Goal: Task Accomplishment & Management: Manage account settings

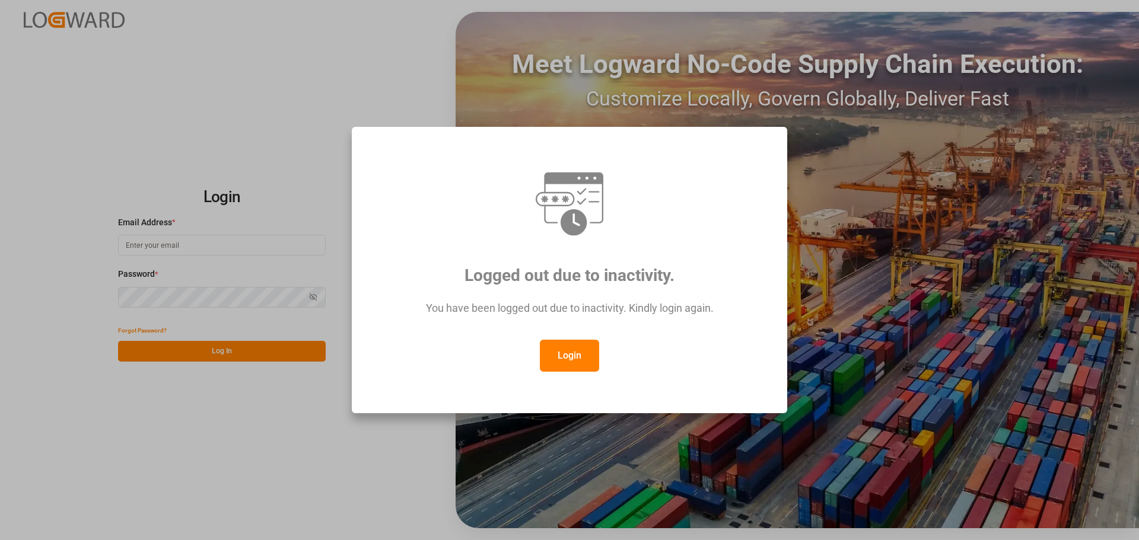
type input "[PERSON_NAME][EMAIL_ADDRESS][PERSON_NAME][DOMAIN_NAME]"
click at [562, 356] on button "Login" at bounding box center [569, 356] width 59 height 32
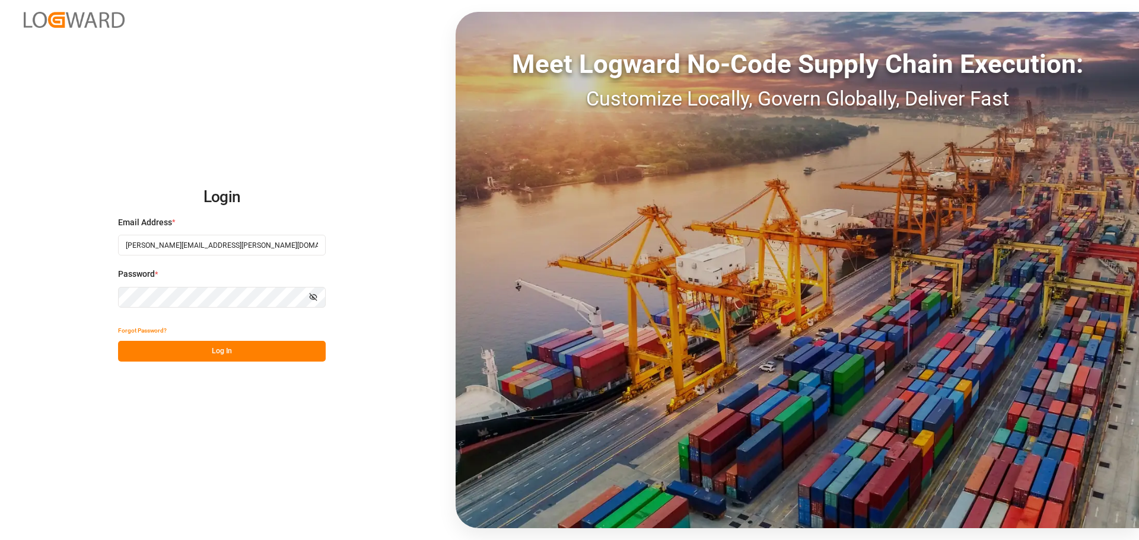
click at [252, 354] on button "Log In" at bounding box center [222, 351] width 208 height 21
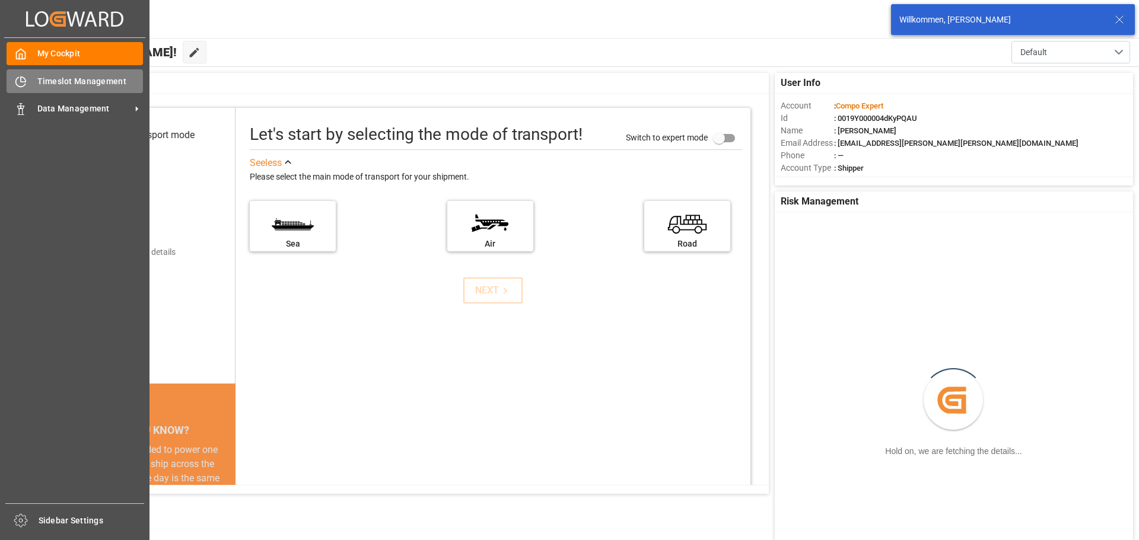
click at [21, 81] on icon at bounding box center [21, 82] width 12 height 12
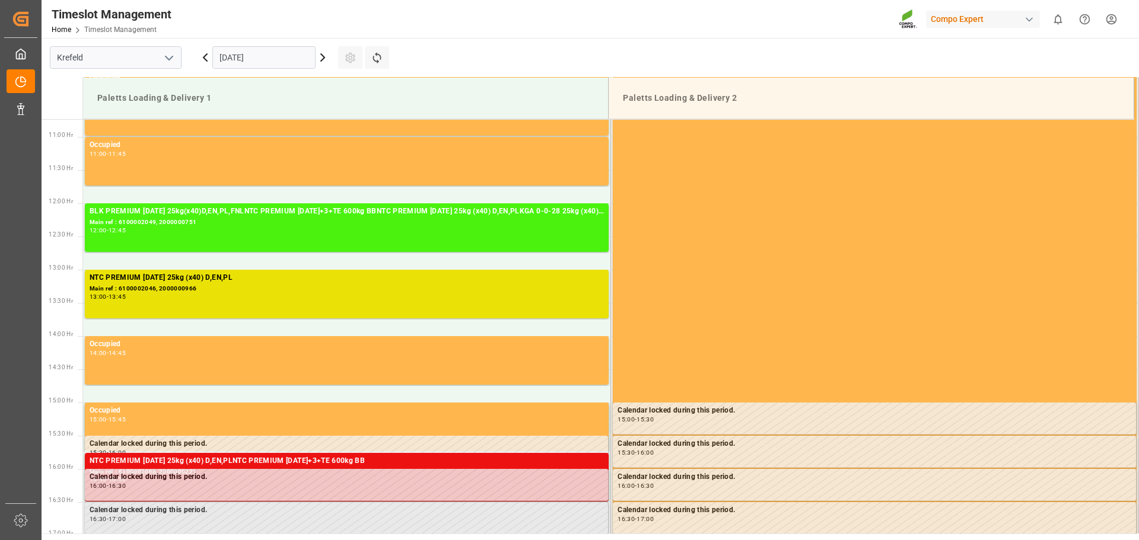
scroll to position [692, 0]
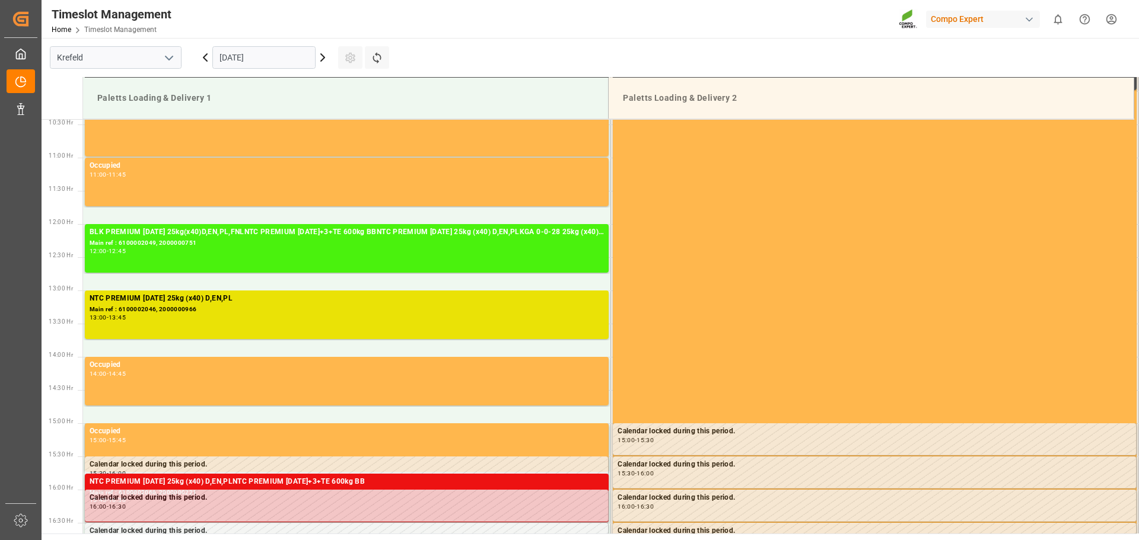
click at [1112, 16] on html "Created by potrace 1.15, written by [PERSON_NAME] [DATE]-[DATE] Created by potr…" at bounding box center [569, 270] width 1139 height 540
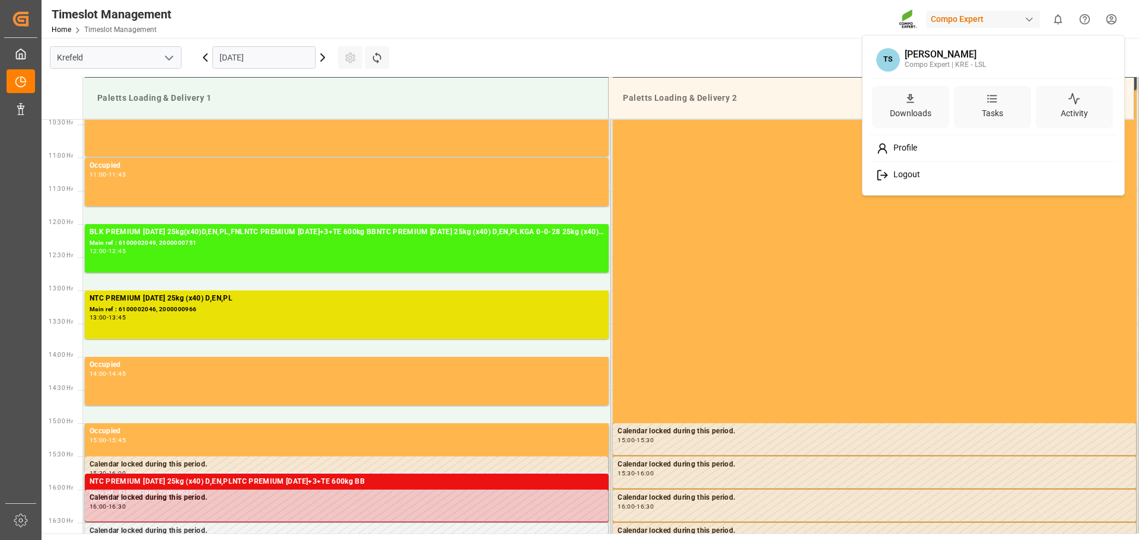
click at [898, 179] on span "Logout" at bounding box center [904, 175] width 31 height 11
